Goal: Transaction & Acquisition: Purchase product/service

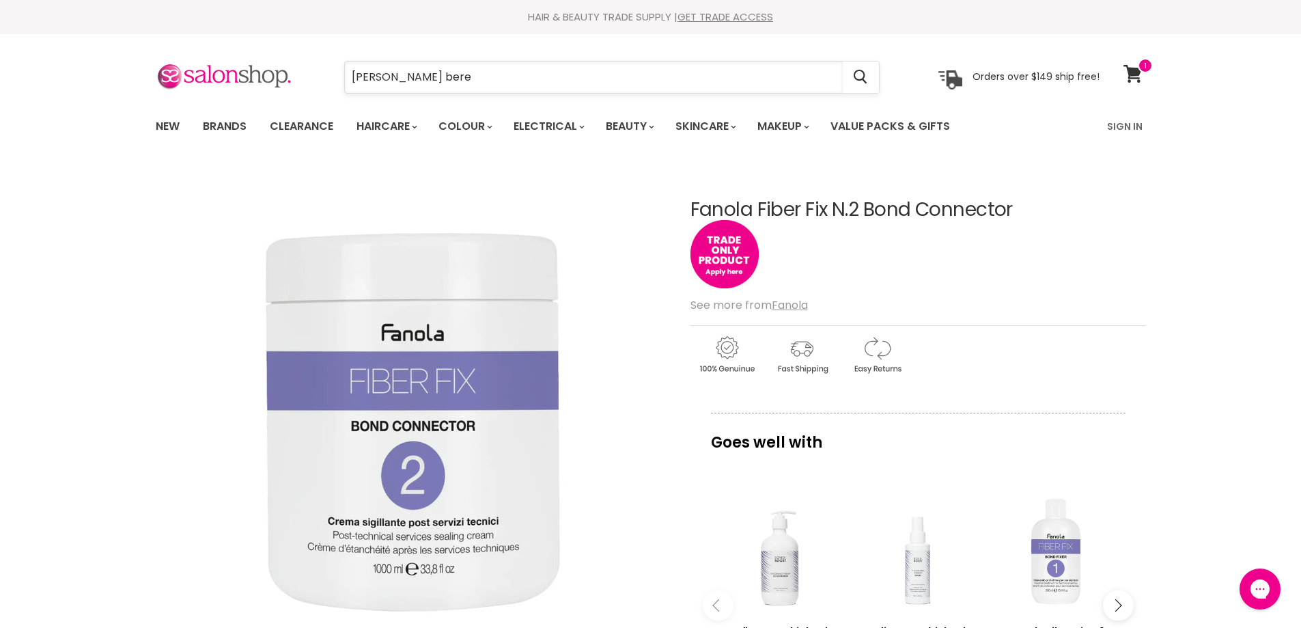
click at [424, 84] on input "wahl bere" at bounding box center [594, 76] width 498 height 31
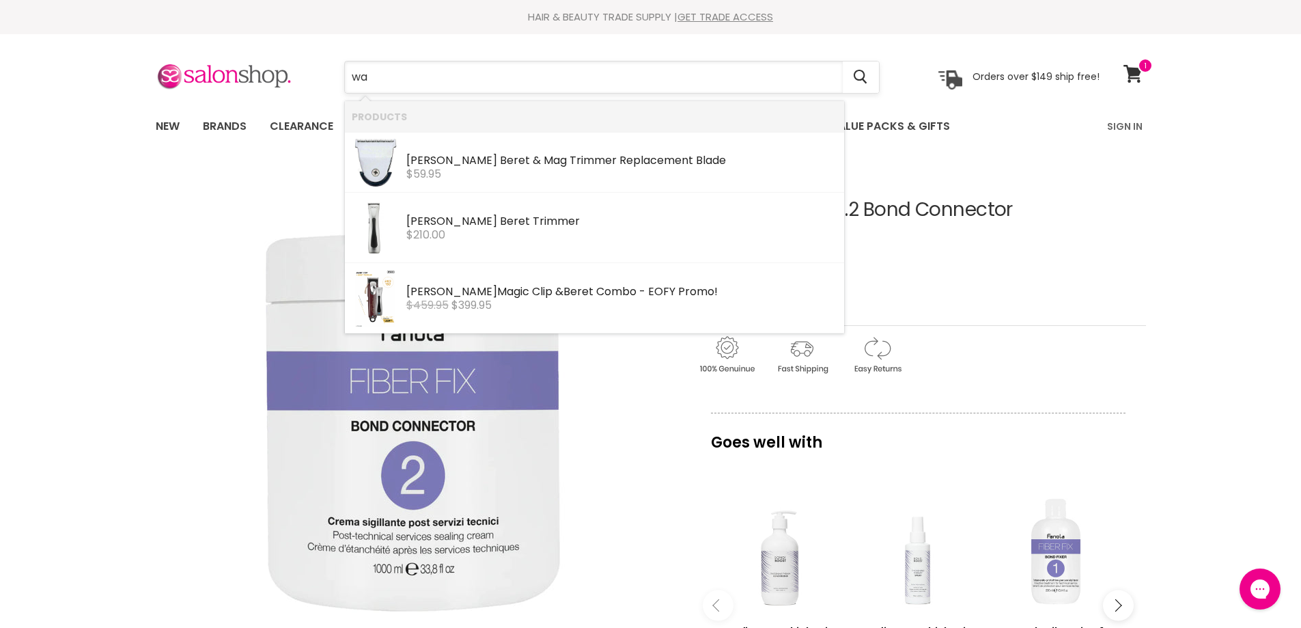
type input "w"
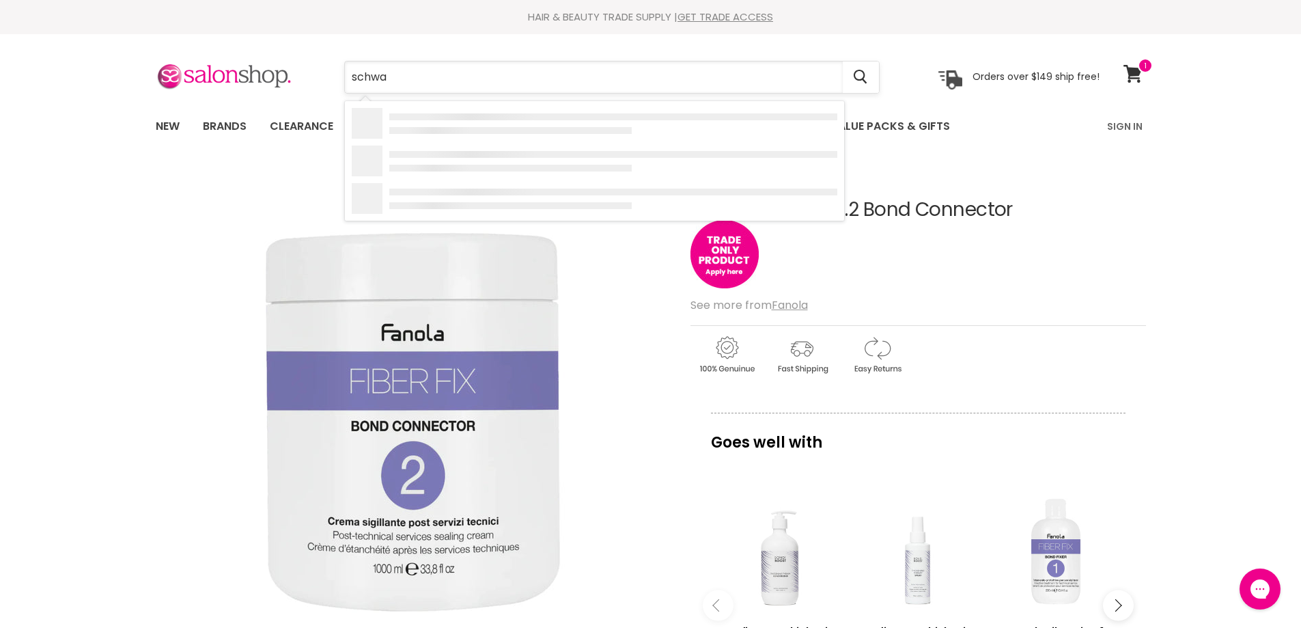
type input "schwar"
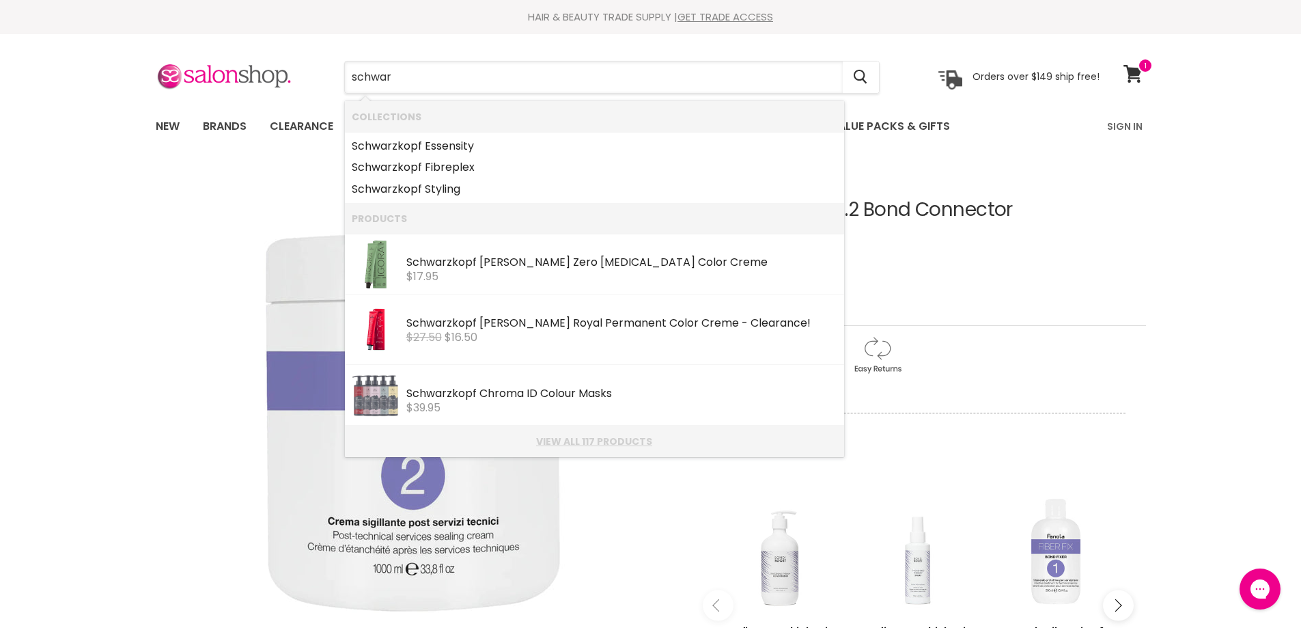
click at [626, 439] on link "View all 117 products" at bounding box center [595, 441] width 486 height 11
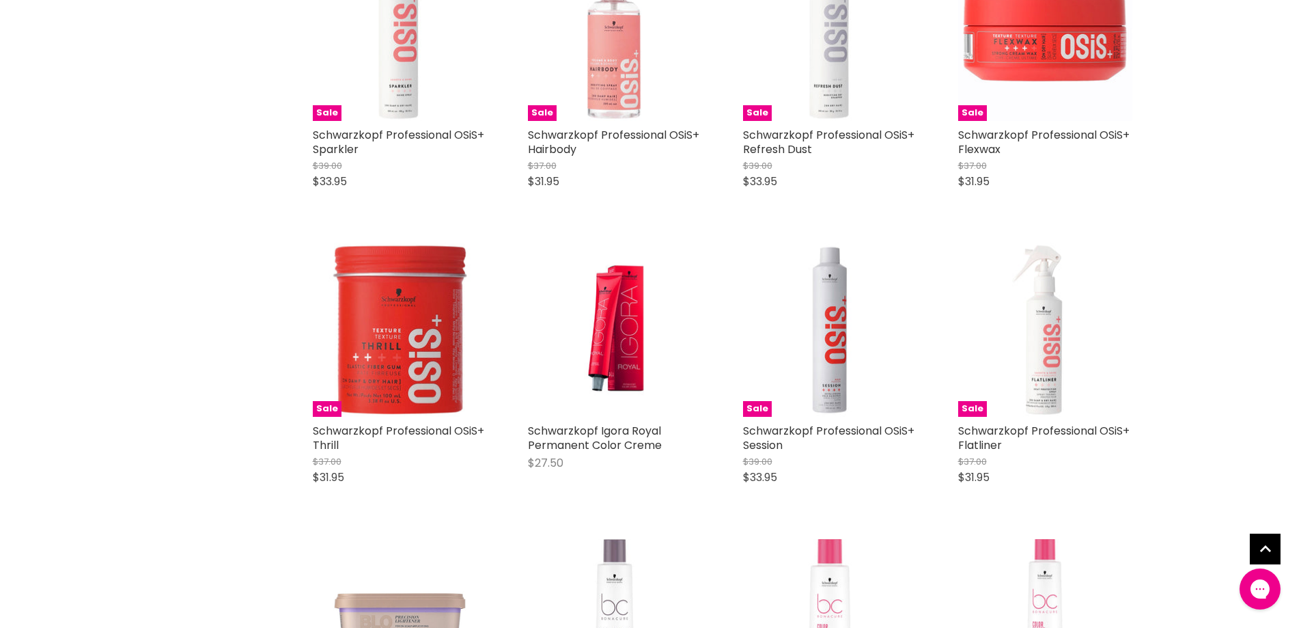
scroll to position [3415, 0]
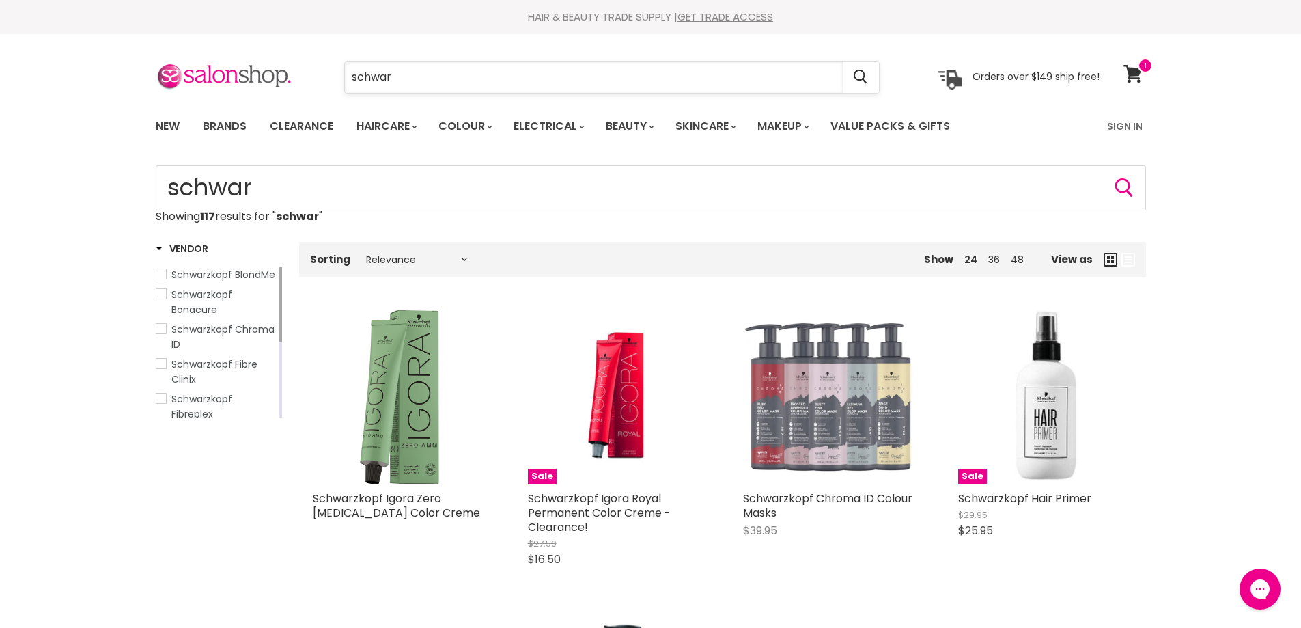
click at [439, 68] on input "schwar" at bounding box center [594, 76] width 498 height 31
type input "s"
type input "salon smart digi"
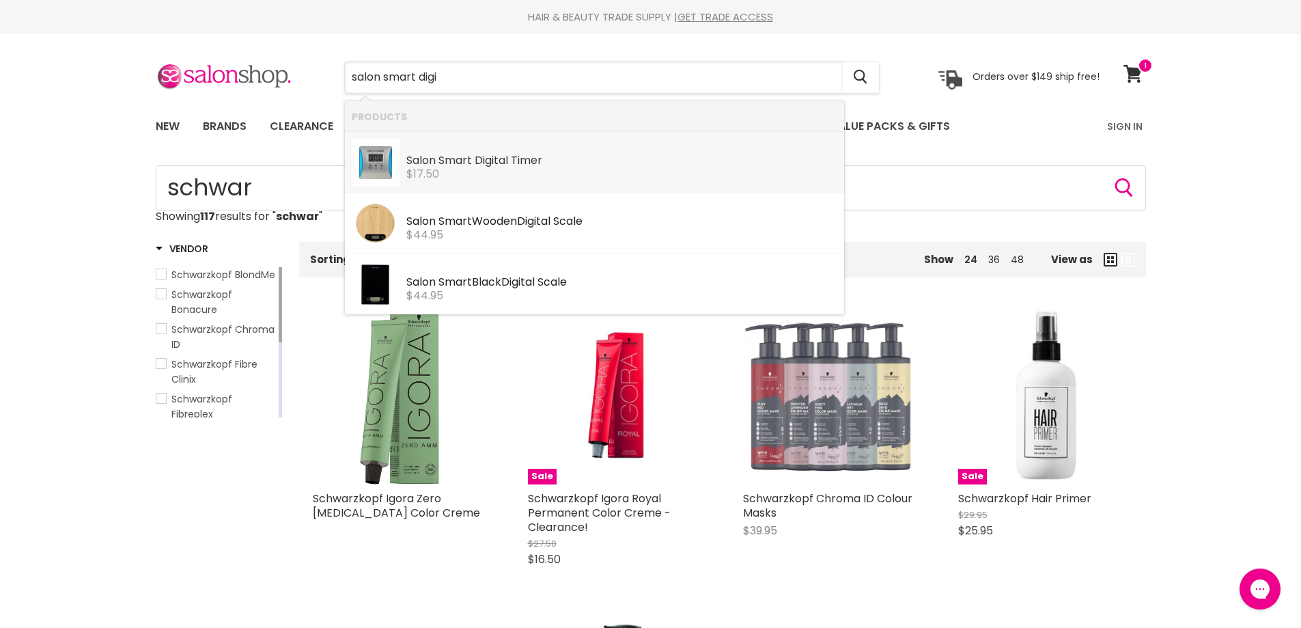
click at [454, 159] on b "Smart" at bounding box center [455, 160] width 33 height 16
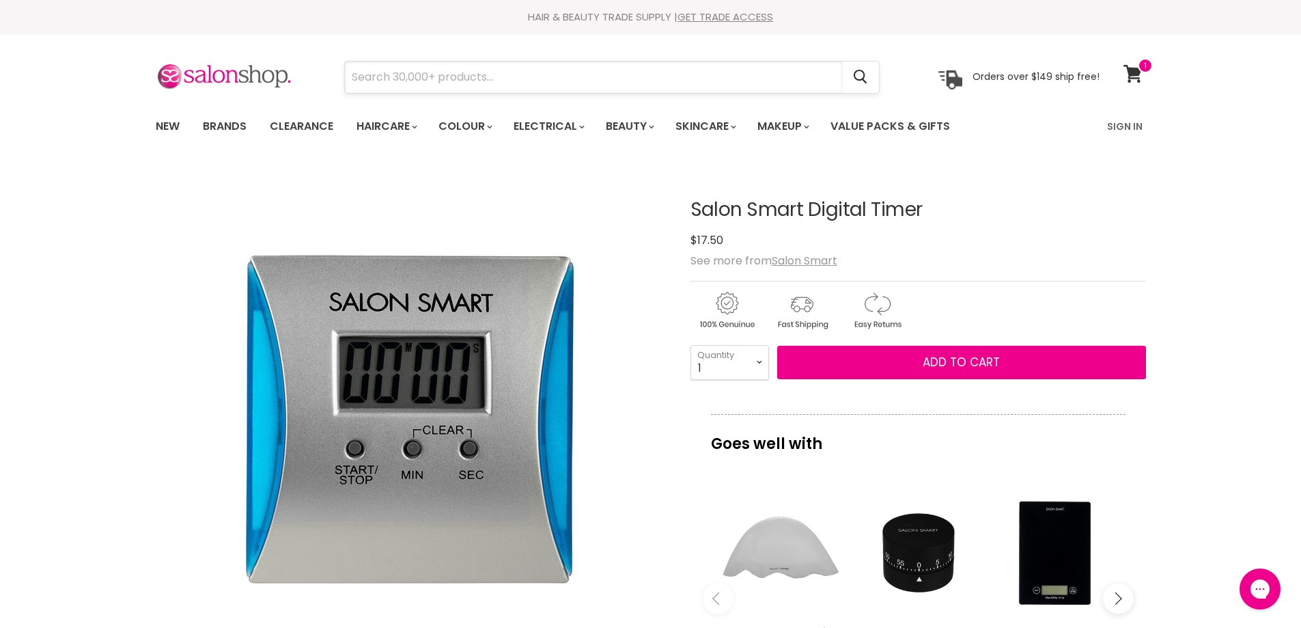
click at [475, 79] on input "Search" at bounding box center [594, 76] width 498 height 31
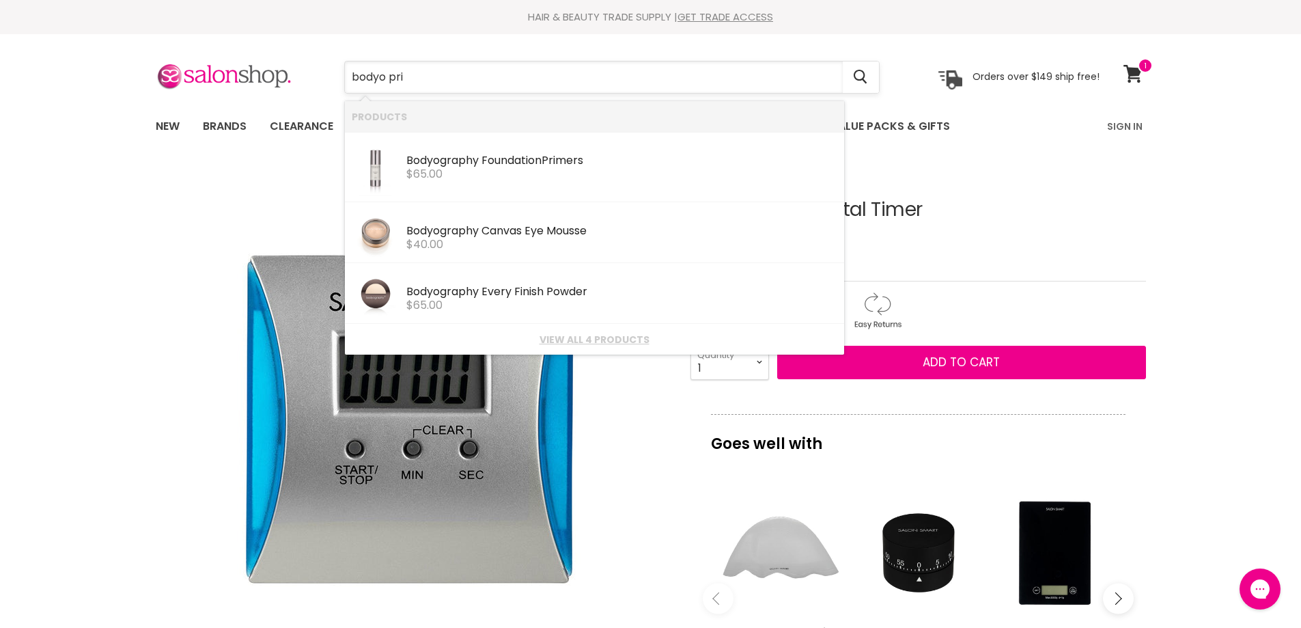
type input "bodyo prim"
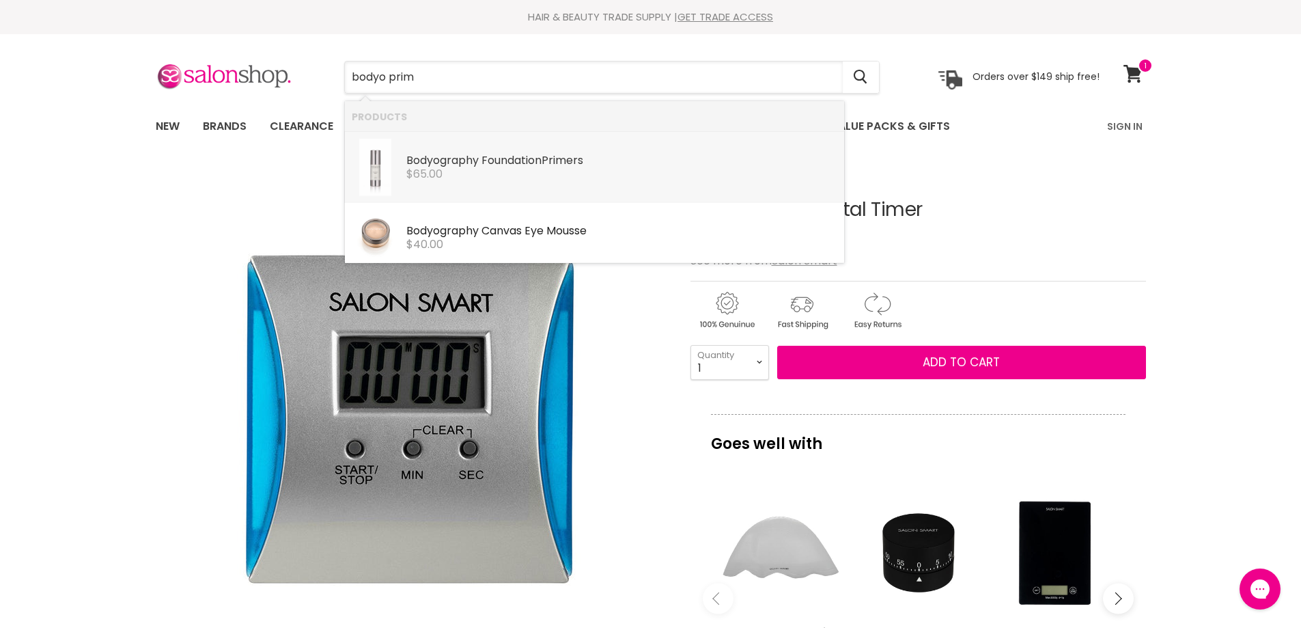
click at [498, 163] on div "Bodyo graphy Foundation Prim ers" at bounding box center [621, 161] width 431 height 14
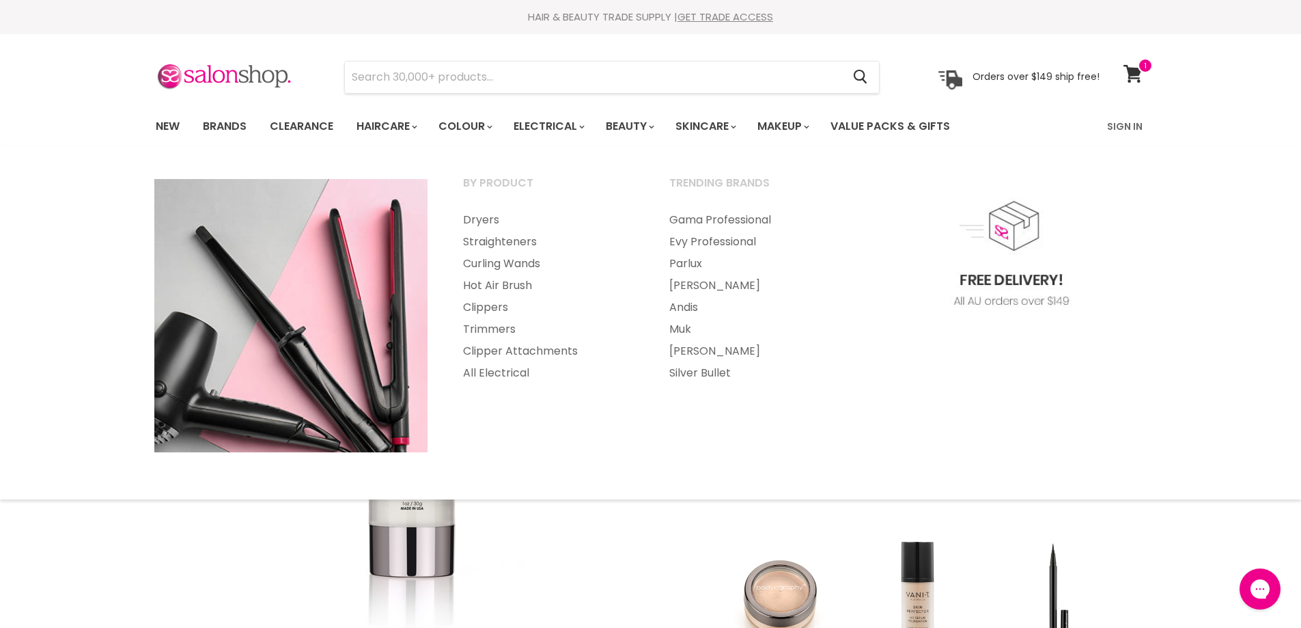
click at [471, 96] on section "Menu Cancel" at bounding box center [651, 70] width 1025 height 72
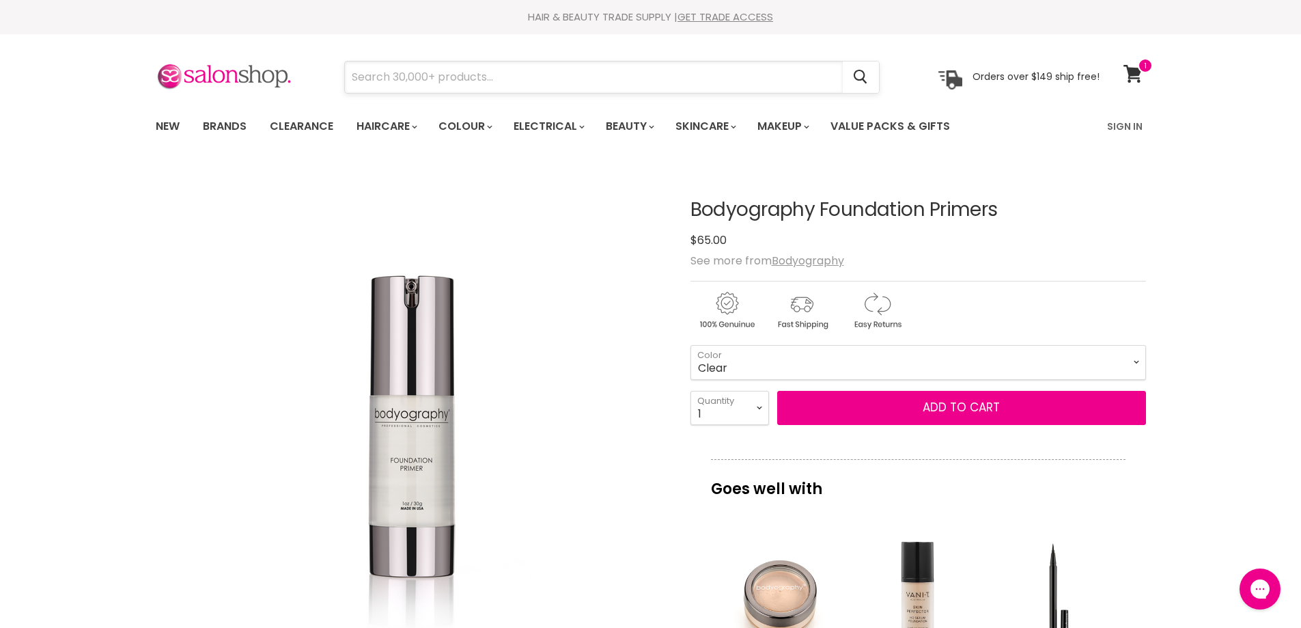
click at [451, 80] on input "Search" at bounding box center [594, 76] width 498 height 31
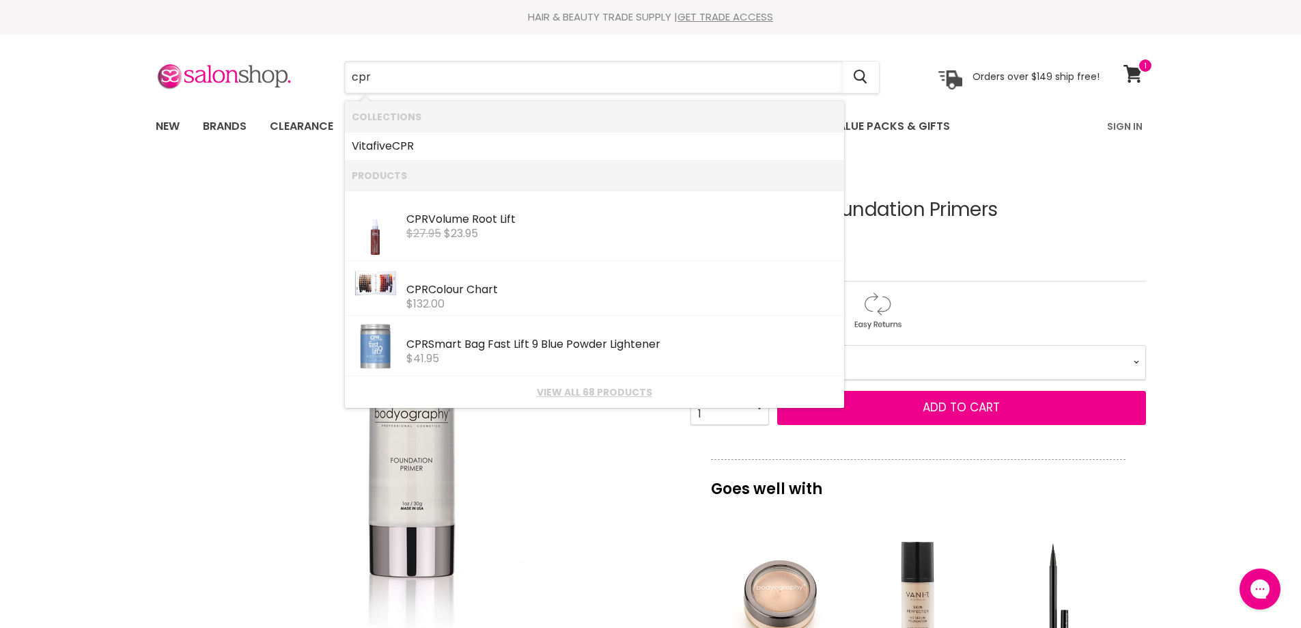
type input "cpr"
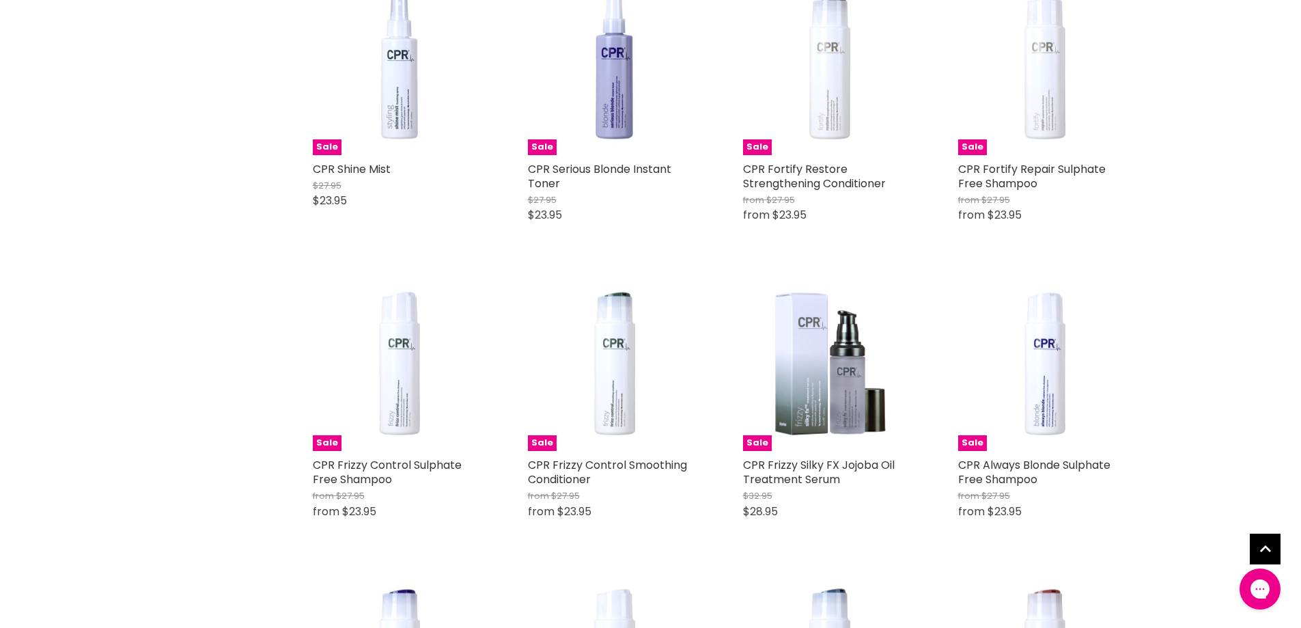
scroll to position [956, 0]
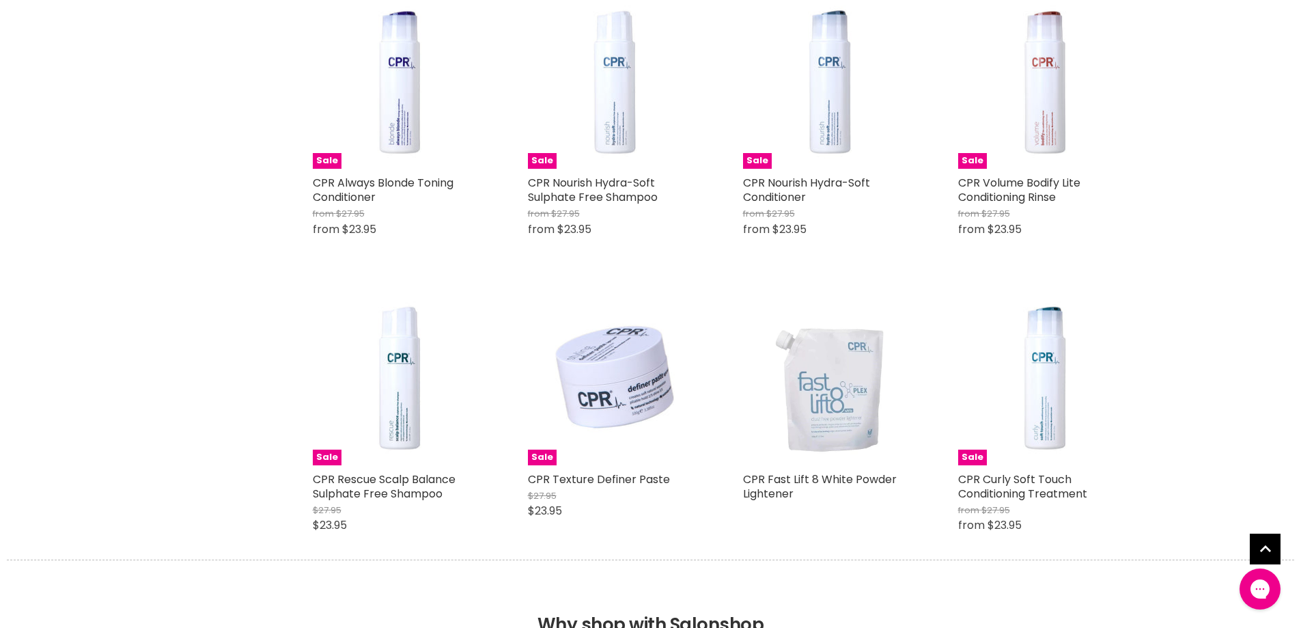
scroll to position [1503, 0]
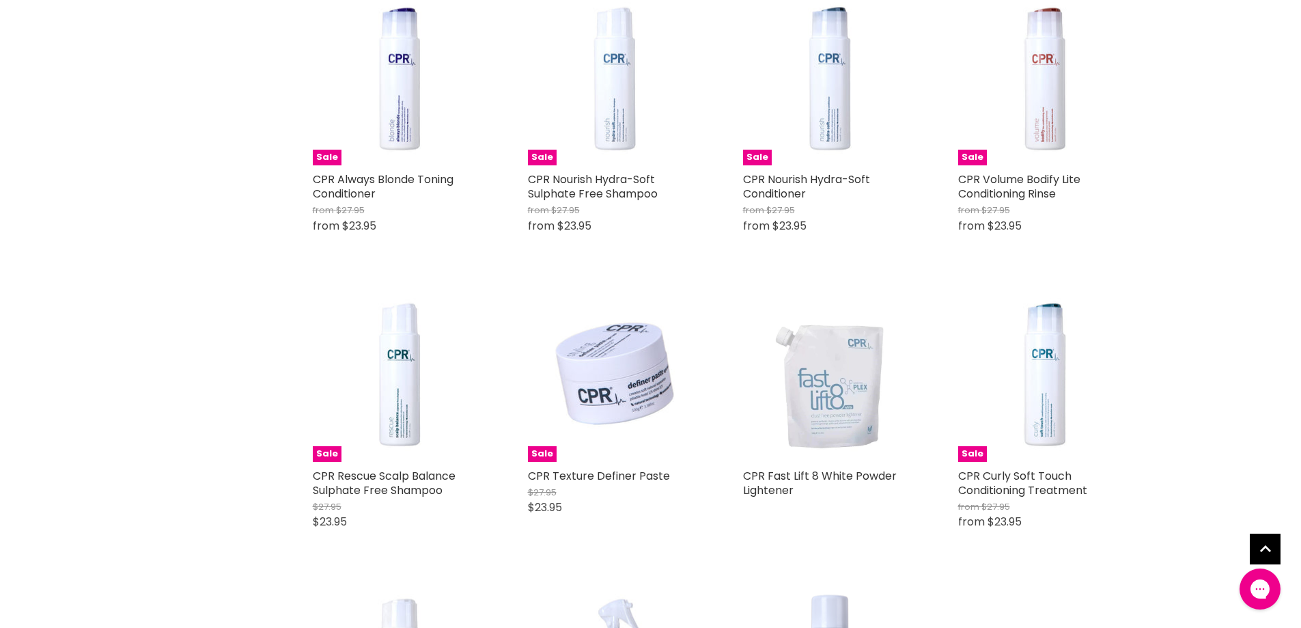
click at [197, 97] on div "Home Search results for “cpr ” (68) cpr Showing 68 results for " cpr " Vendor M…" at bounding box center [651, 498] width 1025 height 3670
